Goal: Task Accomplishment & Management: Use online tool/utility

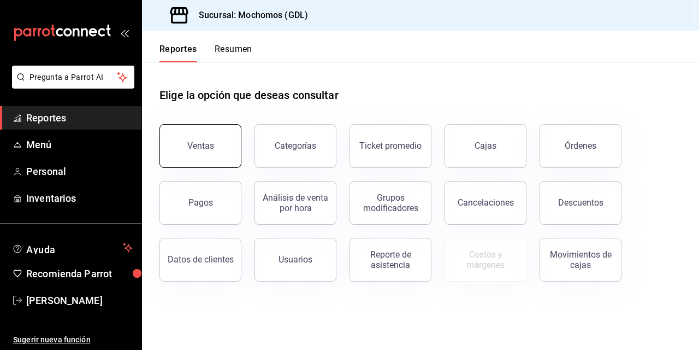
click at [198, 129] on button "Ventas" at bounding box center [201, 146] width 82 height 44
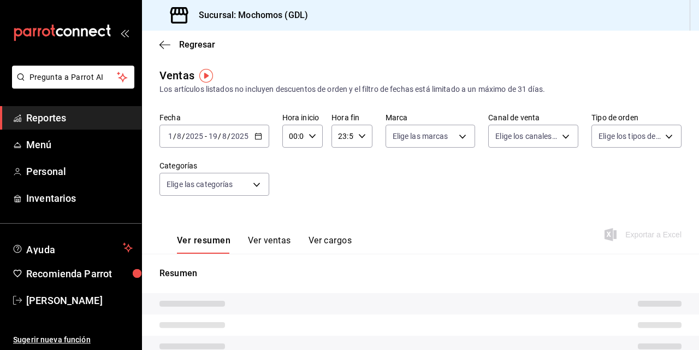
type input "03:00"
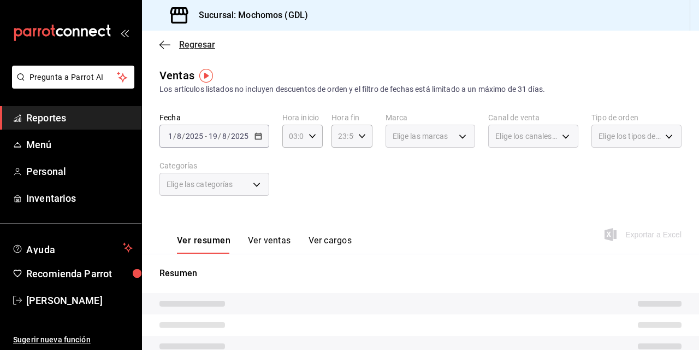
click at [166, 45] on icon "button" at bounding box center [165, 45] width 11 height 10
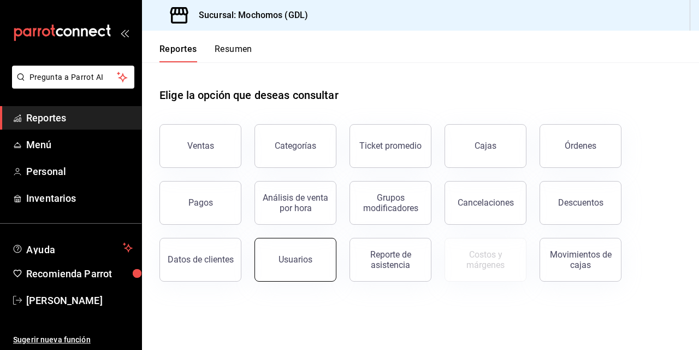
click at [290, 255] on div "Usuarios" at bounding box center [296, 259] width 34 height 10
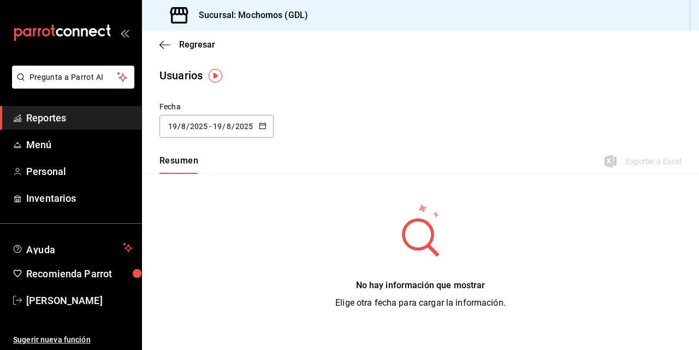
click at [178, 126] on span "/" at bounding box center [179, 126] width 3 height 9
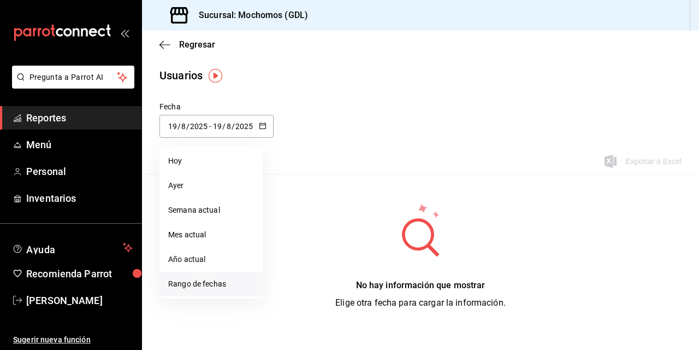
click at [192, 282] on li "Rango de fechas" at bounding box center [211, 284] width 103 height 25
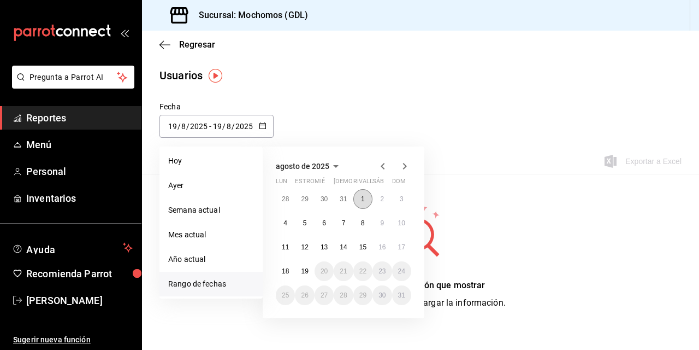
click at [366, 199] on button "1" at bounding box center [363, 199] width 19 height 20
click at [309, 266] on button "19" at bounding box center [304, 271] width 19 height 20
type input "[DATE]"
type input "1"
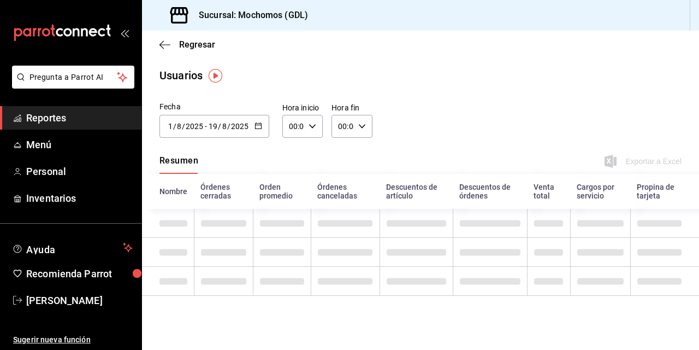
click at [315, 128] on icon "button" at bounding box center [313, 126] width 8 height 8
click at [294, 190] on button "01" at bounding box center [292, 180] width 16 height 22
type input "01:00"
click at [293, 190] on span "04" at bounding box center [291, 193] width 3 height 9
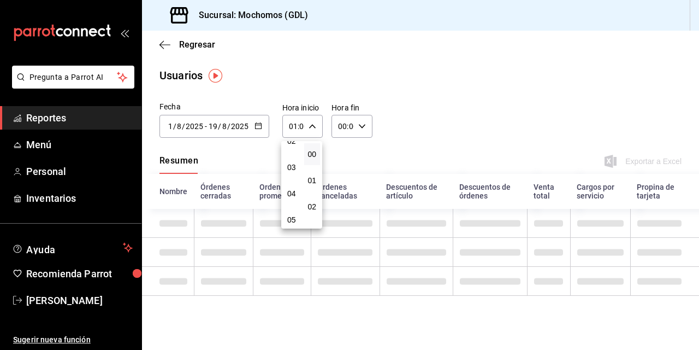
type input "04:00"
click at [291, 192] on span "04" at bounding box center [291, 193] width 3 height 9
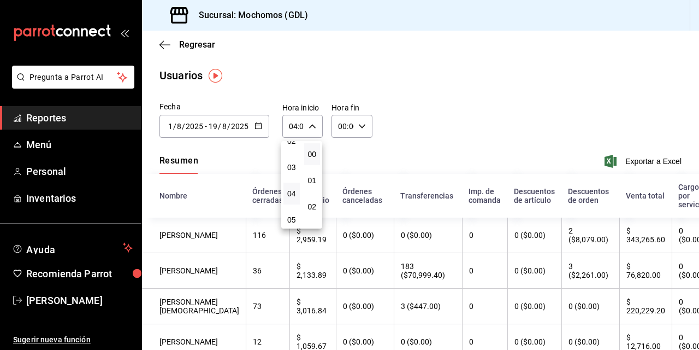
click at [448, 117] on div at bounding box center [349, 175] width 699 height 350
click at [626, 162] on font "Exportar a Excel" at bounding box center [654, 161] width 56 height 9
